Goal: Communication & Community: Answer question/provide support

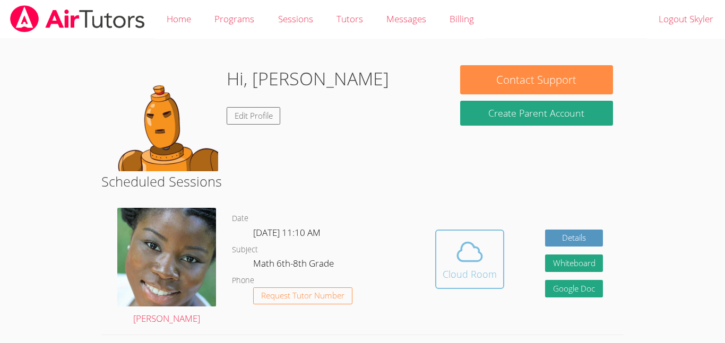
click at [462, 268] on div "Cloud Room" at bounding box center [469, 274] width 54 height 15
click at [468, 255] on icon at bounding box center [470, 252] width 30 height 30
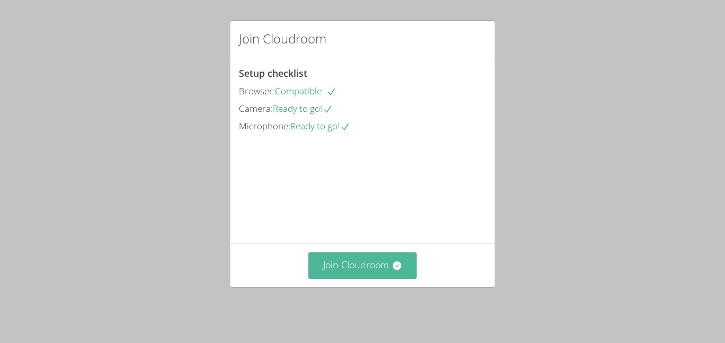
click at [351, 263] on button "Join Cloudroom" at bounding box center [362, 265] width 109 height 26
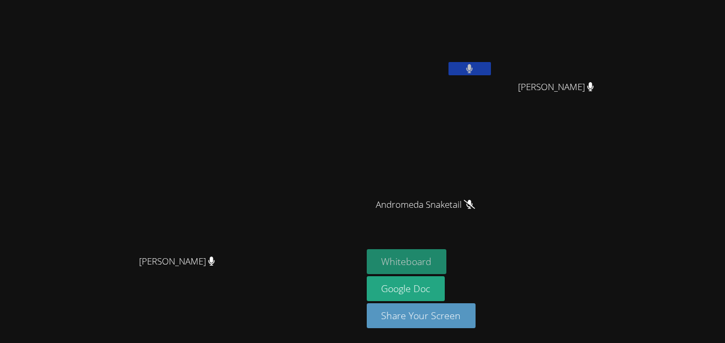
click at [447, 253] on button "Whiteboard" at bounding box center [407, 261] width 80 height 25
click at [473, 68] on icon at bounding box center [469, 68] width 6 height 9
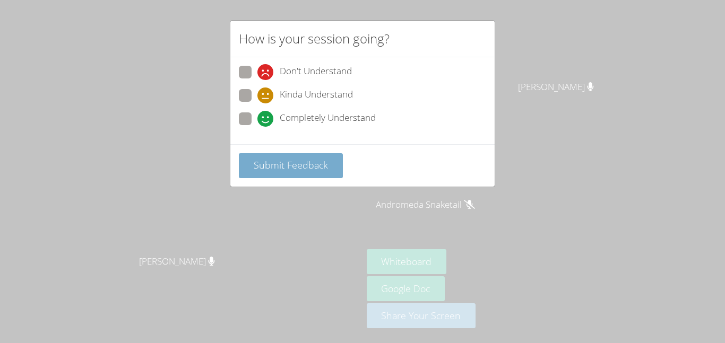
click at [261, 156] on button "Submit Feedback" at bounding box center [291, 165] width 104 height 25
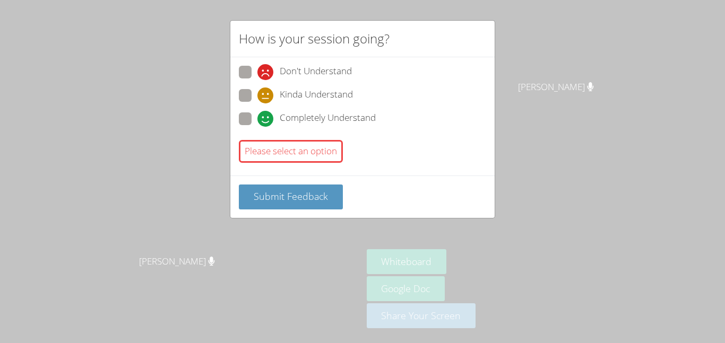
click at [257, 103] on span at bounding box center [257, 103] width 0 height 0
click at [257, 97] on input "Kinda Understand" at bounding box center [261, 93] width 9 height 9
radio input "true"
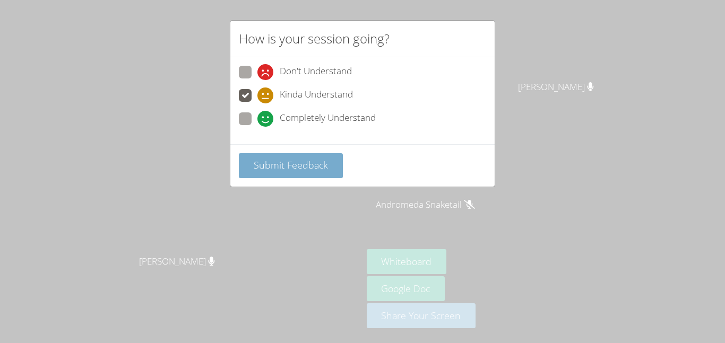
click at [270, 162] on span "Submit Feedback" at bounding box center [291, 165] width 74 height 13
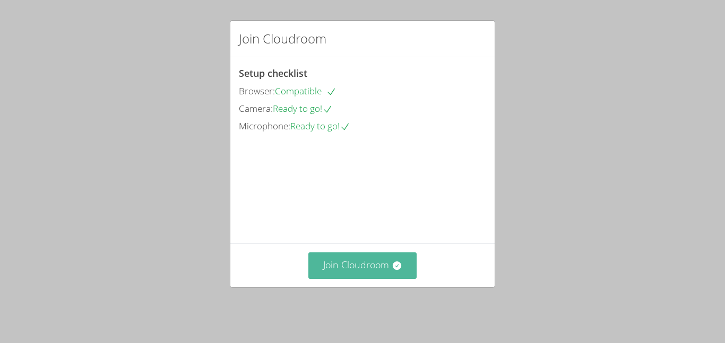
click at [370, 265] on button "Join Cloudroom" at bounding box center [362, 265] width 109 height 26
